Goal: Communication & Community: Answer question/provide support

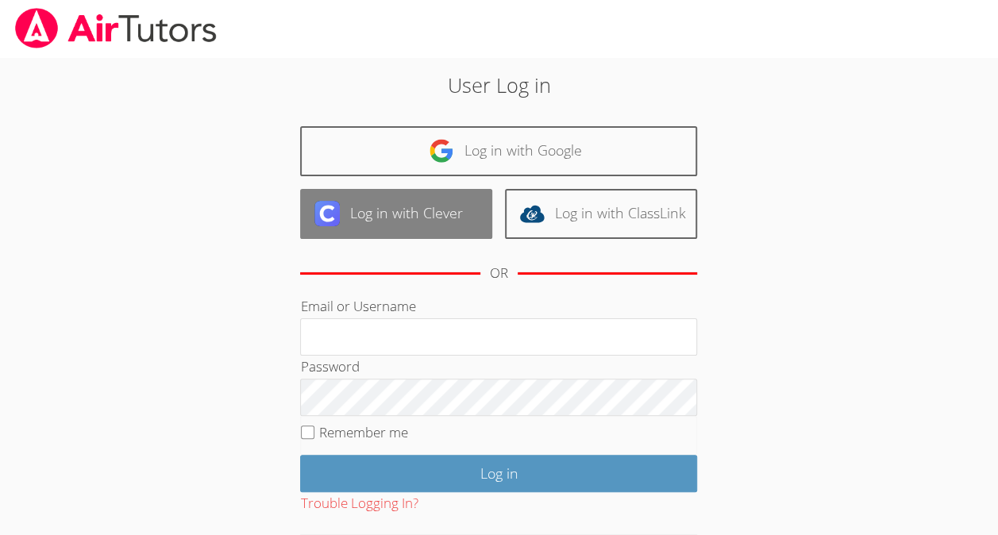
click at [422, 237] on link "Log in with Clever" at bounding box center [396, 214] width 192 height 50
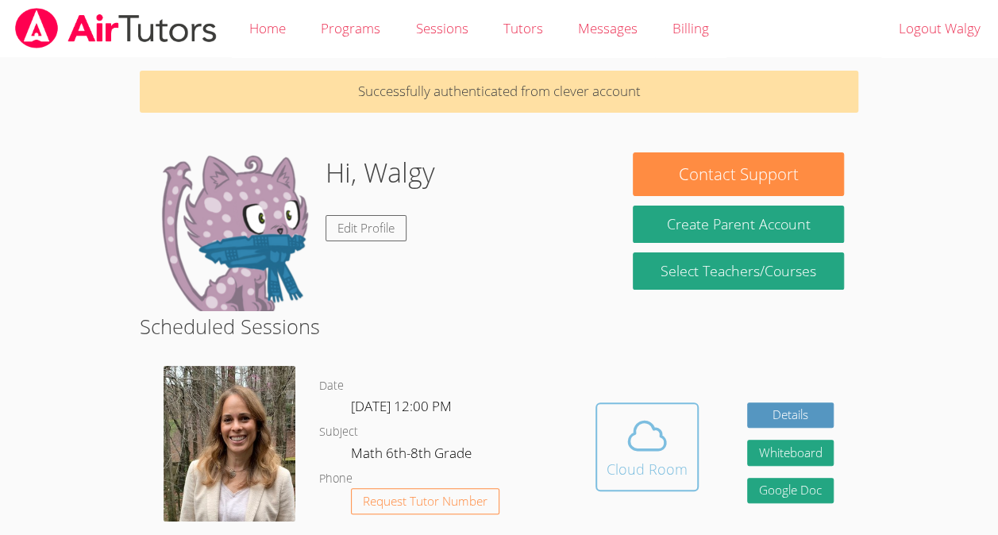
click at [670, 453] on span at bounding box center [647, 436] width 81 height 44
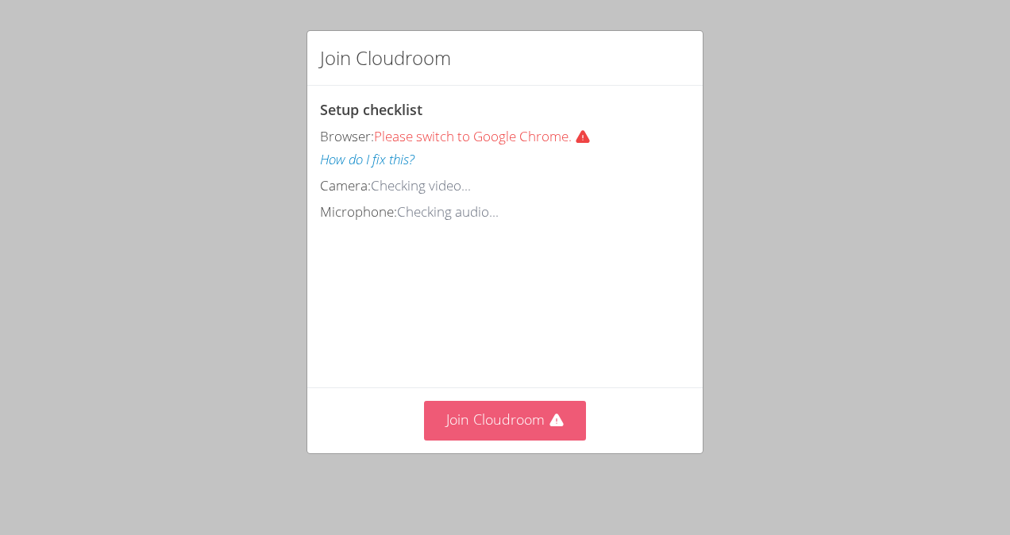
click at [468, 419] on button "Join Cloudroom" at bounding box center [505, 420] width 163 height 39
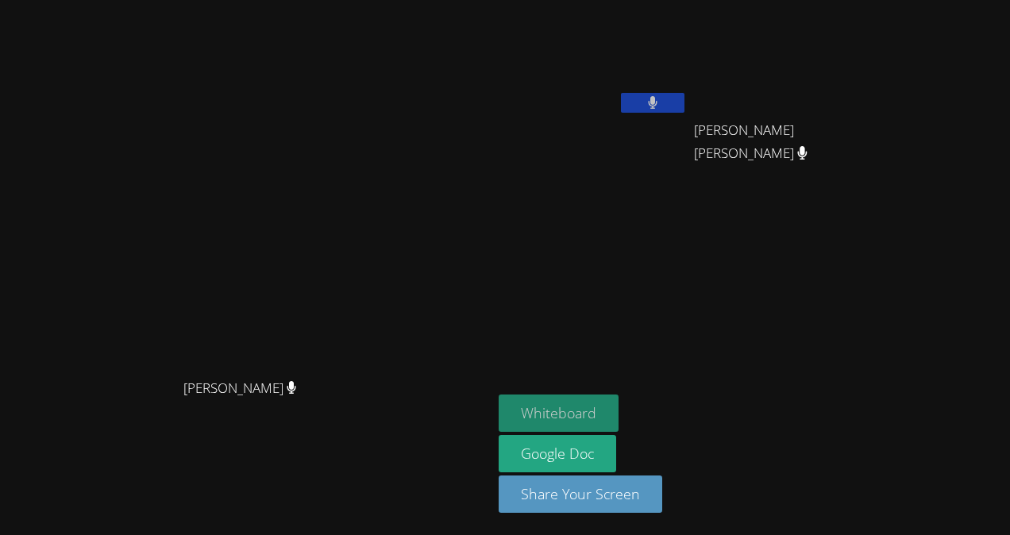
click at [619, 402] on button "Whiteboard" at bounding box center [559, 413] width 120 height 37
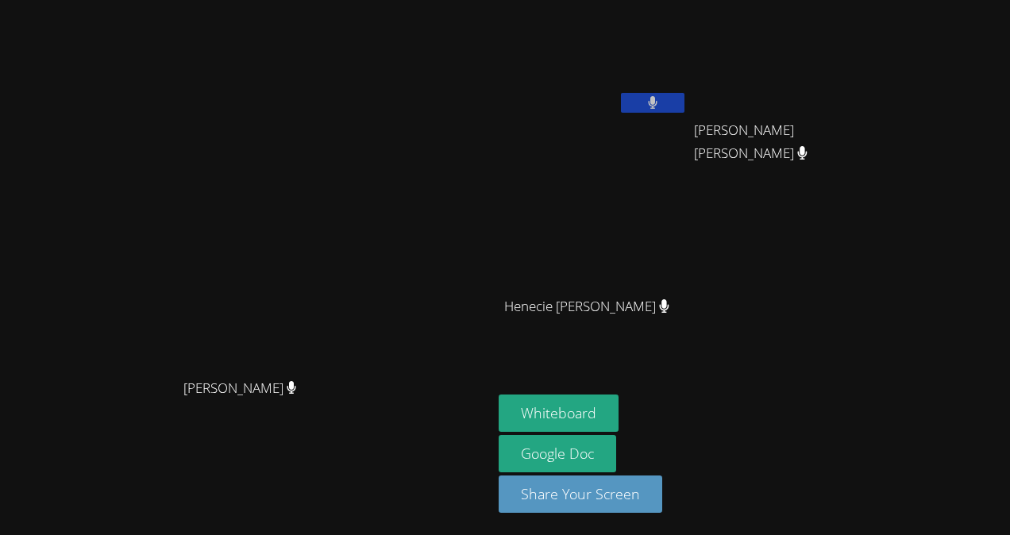
click at [828, 170] on div "Eloar Dowendjina Louis Chery" at bounding box center [788, 145] width 189 height 64
click at [658, 103] on icon at bounding box center [653, 103] width 10 height 14
click at [685, 108] on button at bounding box center [653, 103] width 64 height 20
click at [661, 103] on icon at bounding box center [652, 103] width 17 height 14
click at [883, 203] on div "Walgy Nissage Eloar Dowendjina Louis Chery Eloar Dowendjina Louis Chery Henecie…" at bounding box center [691, 179] width 384 height 346
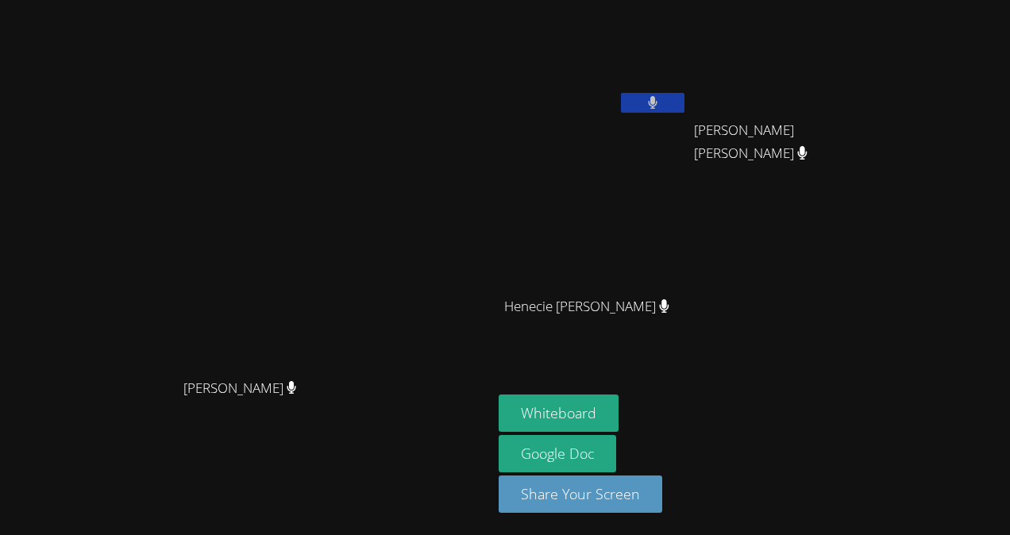
click at [658, 105] on icon at bounding box center [653, 103] width 10 height 14
click at [685, 101] on button at bounding box center [653, 103] width 64 height 20
click at [619, 409] on button "Whiteboard" at bounding box center [559, 413] width 120 height 37
click at [685, 94] on button at bounding box center [653, 103] width 64 height 20
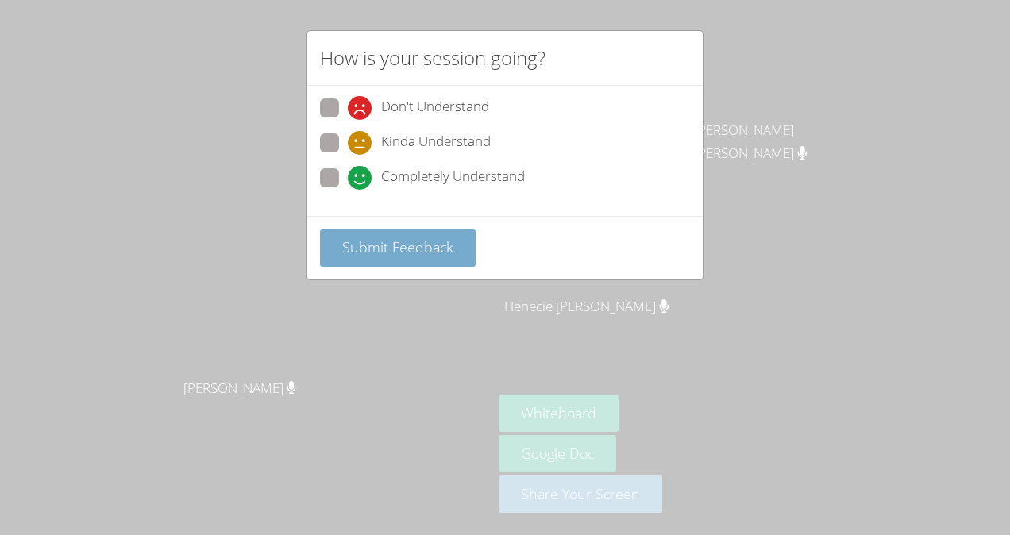
click at [380, 262] on button "Submit Feedback" at bounding box center [398, 248] width 156 height 37
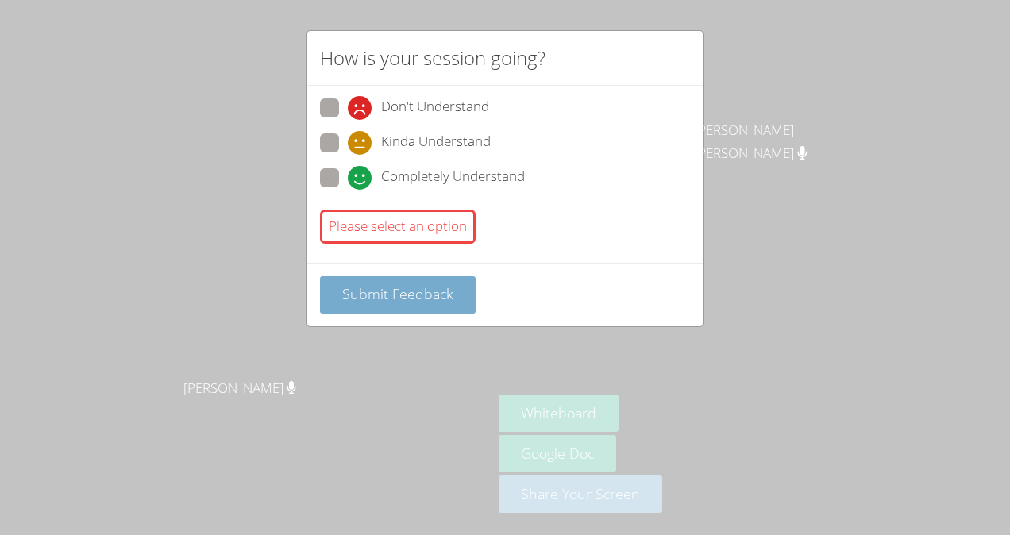
click at [421, 299] on span "Submit Feedback" at bounding box center [397, 293] width 111 height 19
click at [400, 307] on button "Submit Feedback" at bounding box center [398, 294] width 156 height 37
click at [392, 308] on button "Submit Feedback" at bounding box center [398, 294] width 156 height 37
click at [380, 308] on button "Submit Feedback" at bounding box center [398, 294] width 156 height 37
click at [378, 326] on div "How is your session going? Don't Understand Kinda Understand Completely Underst…" at bounding box center [505, 267] width 1010 height 535
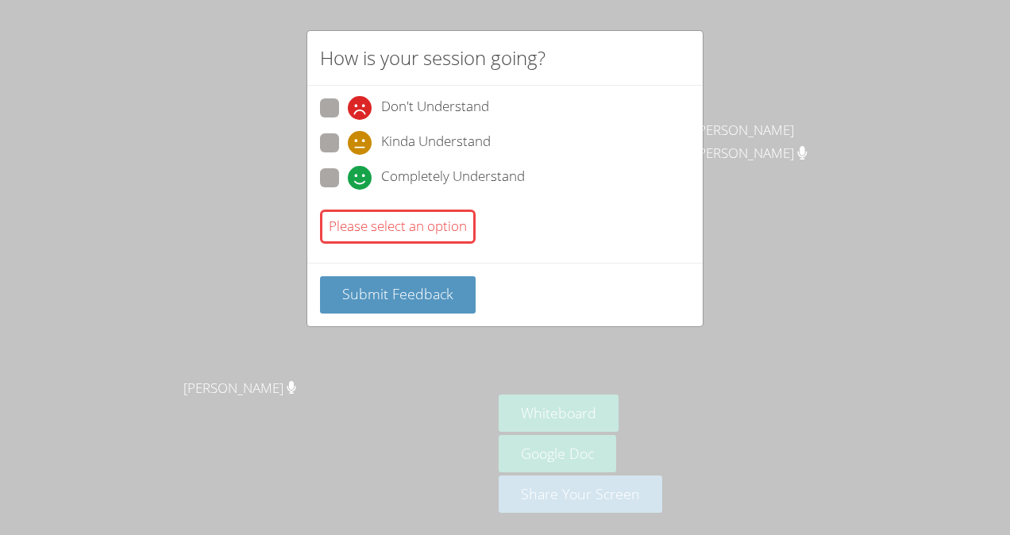
click at [464, 149] on span "Kinda Understand" at bounding box center [436, 143] width 110 height 24
click at [361, 147] on input "Kinda Understand" at bounding box center [355, 140] width 14 height 14
radio input "true"
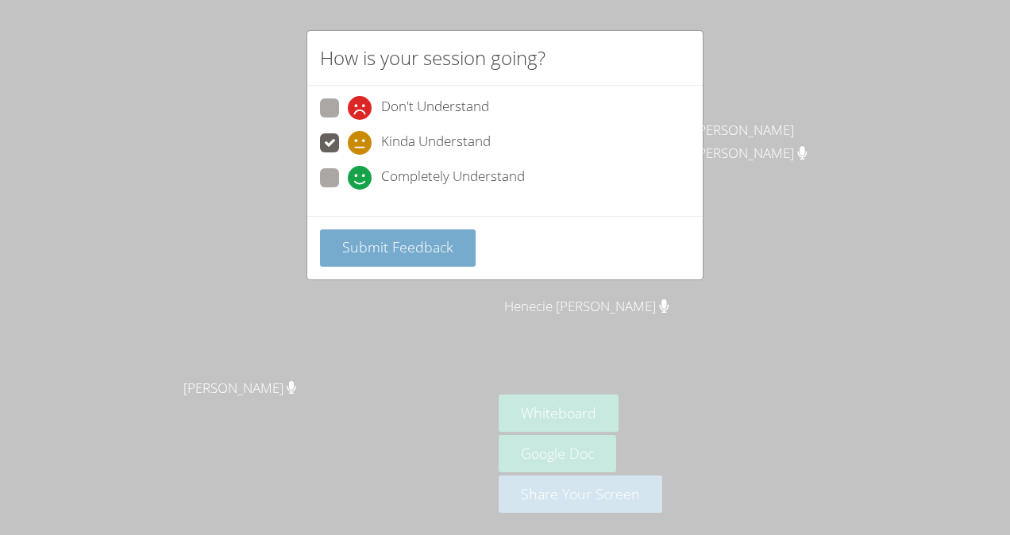
click at [465, 249] on button "Submit Feedback" at bounding box center [398, 248] width 156 height 37
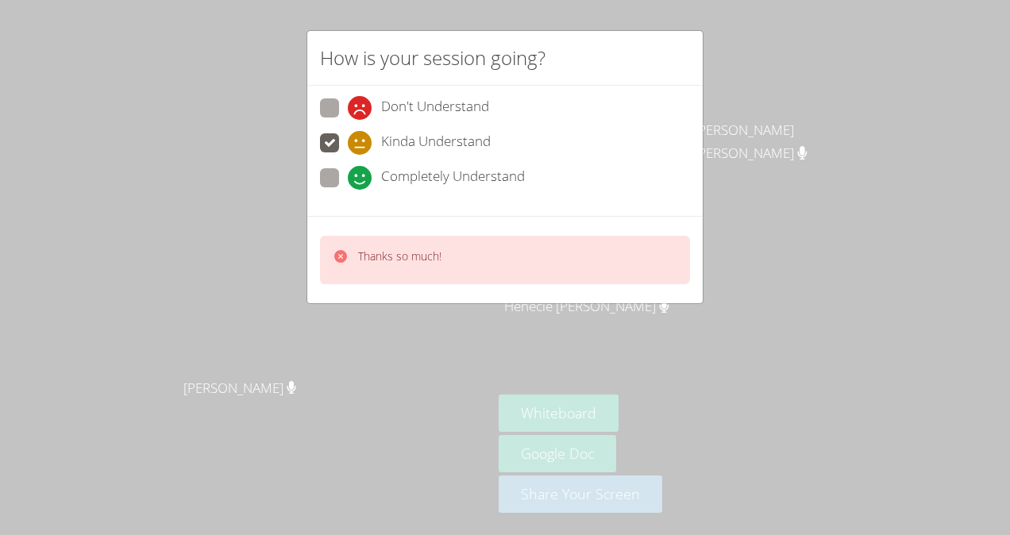
click at [483, 321] on div "How is your session going? Don't Understand Kinda Understand Completely Underst…" at bounding box center [505, 267] width 1010 height 535
click at [392, 411] on div "How is your session going? Don't Understand Kinda Understand Completely Underst…" at bounding box center [505, 267] width 1010 height 535
click at [378, 416] on div "How is your session going? Don't Understand Kinda Understand Completely Underst…" at bounding box center [505, 267] width 1010 height 535
click at [476, 273] on div "Thanks so much!" at bounding box center [505, 260] width 370 height 48
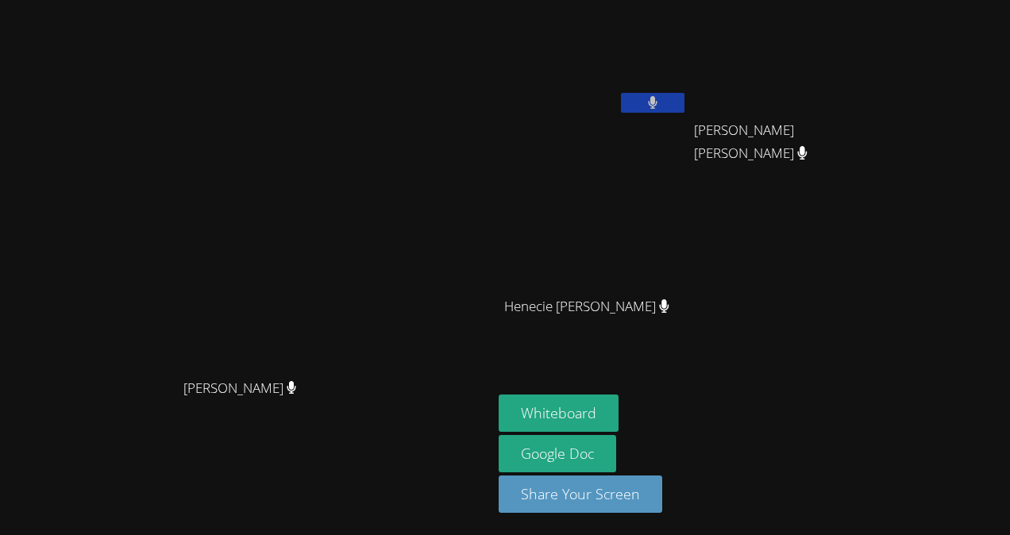
click at [685, 103] on button at bounding box center [653, 103] width 64 height 20
